Goal: Navigation & Orientation: Go to known website

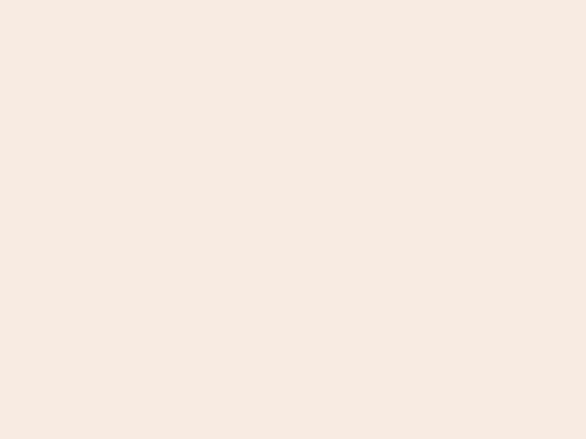
click at [293, 220] on nb-app "Almost there Thank you for registering for Newbook. Your account is under revie…" at bounding box center [293, 219] width 586 height 439
click at [293, 0] on nb-app "Almost there Thank you for registering for Newbook. Your account is under revie…" at bounding box center [293, 219] width 586 height 439
click at [313, 0] on nb-app "Almost there Thank you for registering for Newbook. Your account is under revie…" at bounding box center [293, 219] width 586 height 439
click at [293, 220] on nb-app "Almost there Thank you for registering for Newbook. Your account is under revie…" at bounding box center [293, 219] width 586 height 439
click at [293, 0] on nb-app "Almost there Thank you for registering for Newbook. Your account is under revie…" at bounding box center [293, 219] width 586 height 439
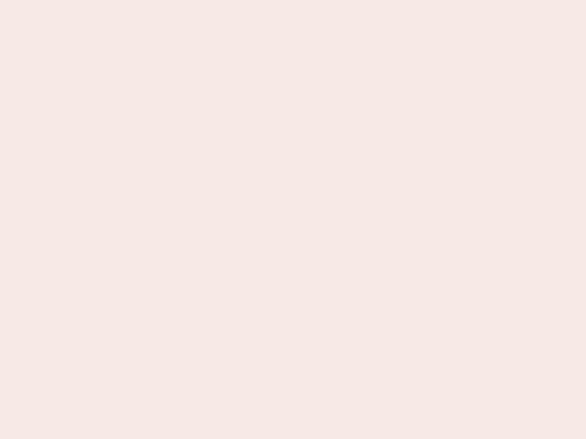
click at [205, 0] on nb-app "Almost there Thank you for registering for Newbook. Your account is under revie…" at bounding box center [293, 219] width 586 height 439
click at [293, 220] on nb-app "Almost there Thank you for registering for Newbook. Your account is under revie…" at bounding box center [293, 219] width 586 height 439
click at [293, 0] on nb-app "Almost there Thank you for registering for Newbook. Your account is under revie…" at bounding box center [293, 219] width 586 height 439
click at [205, 0] on nb-app "Almost there Thank you for registering for Newbook. Your account is under revie…" at bounding box center [293, 219] width 586 height 439
click at [293, 220] on nb-app "Almost there Thank you for registering for Newbook. Your account is under revie…" at bounding box center [293, 219] width 586 height 439
